Goal: Find specific page/section: Find specific page/section

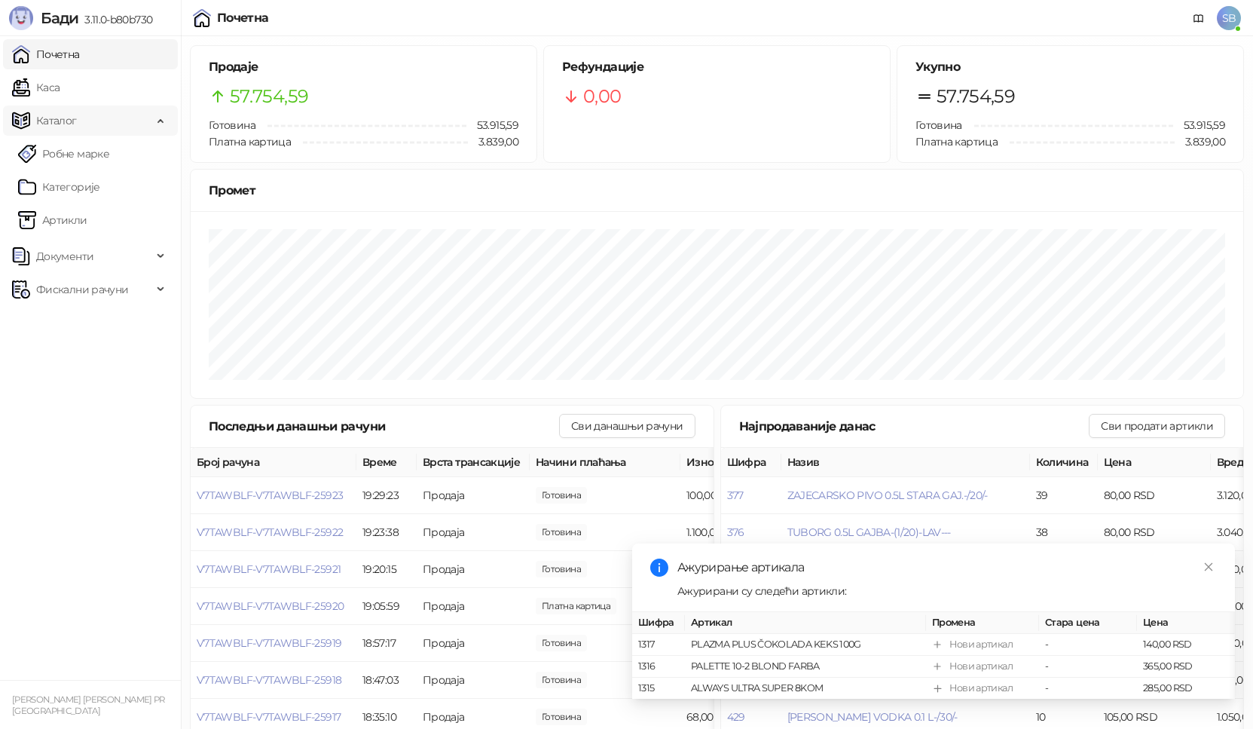
click at [75, 116] on span "Каталог" at bounding box center [56, 120] width 41 height 30
click at [60, 102] on link "Каса" at bounding box center [35, 87] width 47 height 30
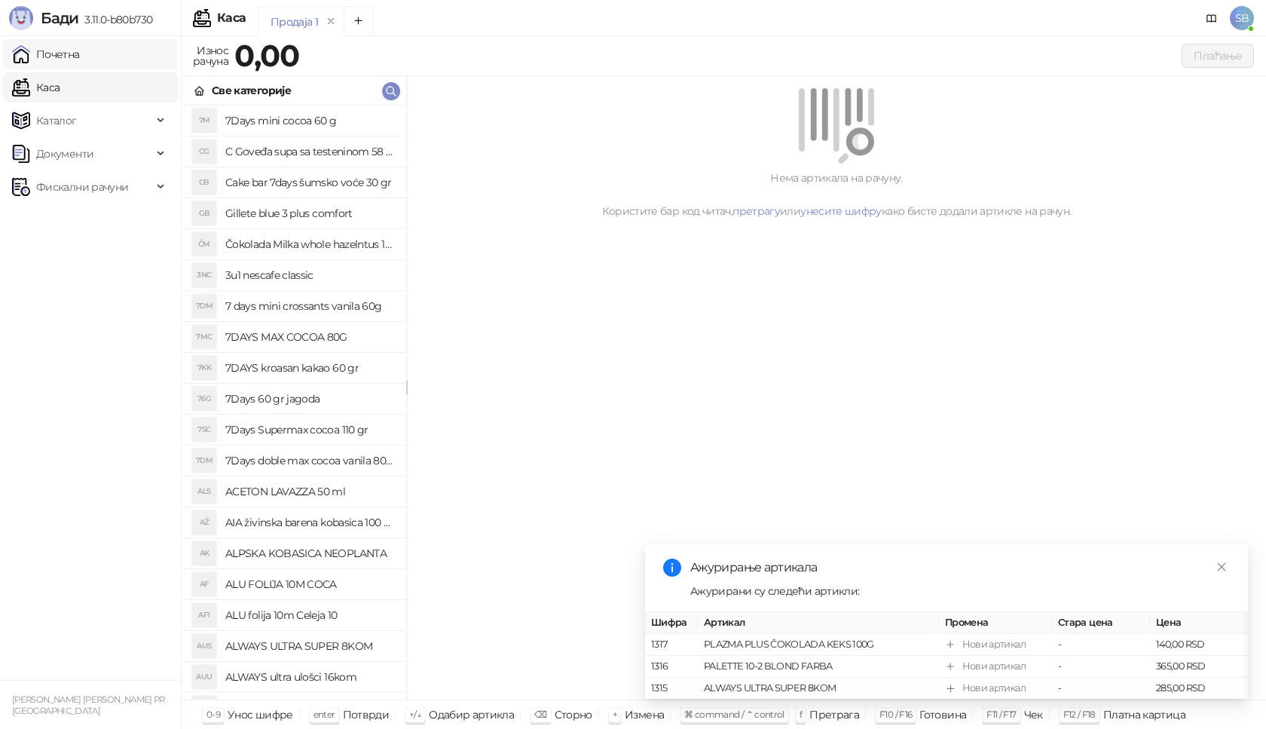
click at [80, 56] on link "Почетна" at bounding box center [46, 54] width 68 height 30
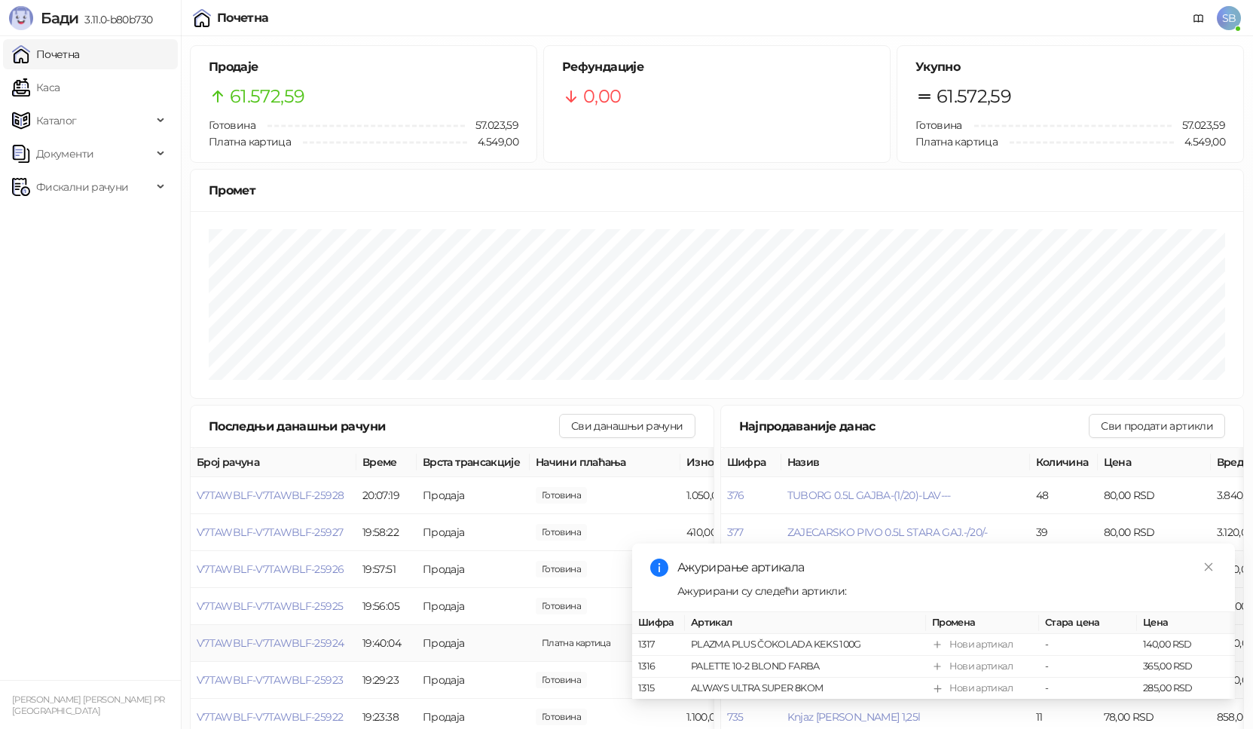
click at [12, 39] on link "Почетна" at bounding box center [46, 54] width 68 height 30
click at [60, 88] on link "Каса" at bounding box center [35, 87] width 47 height 30
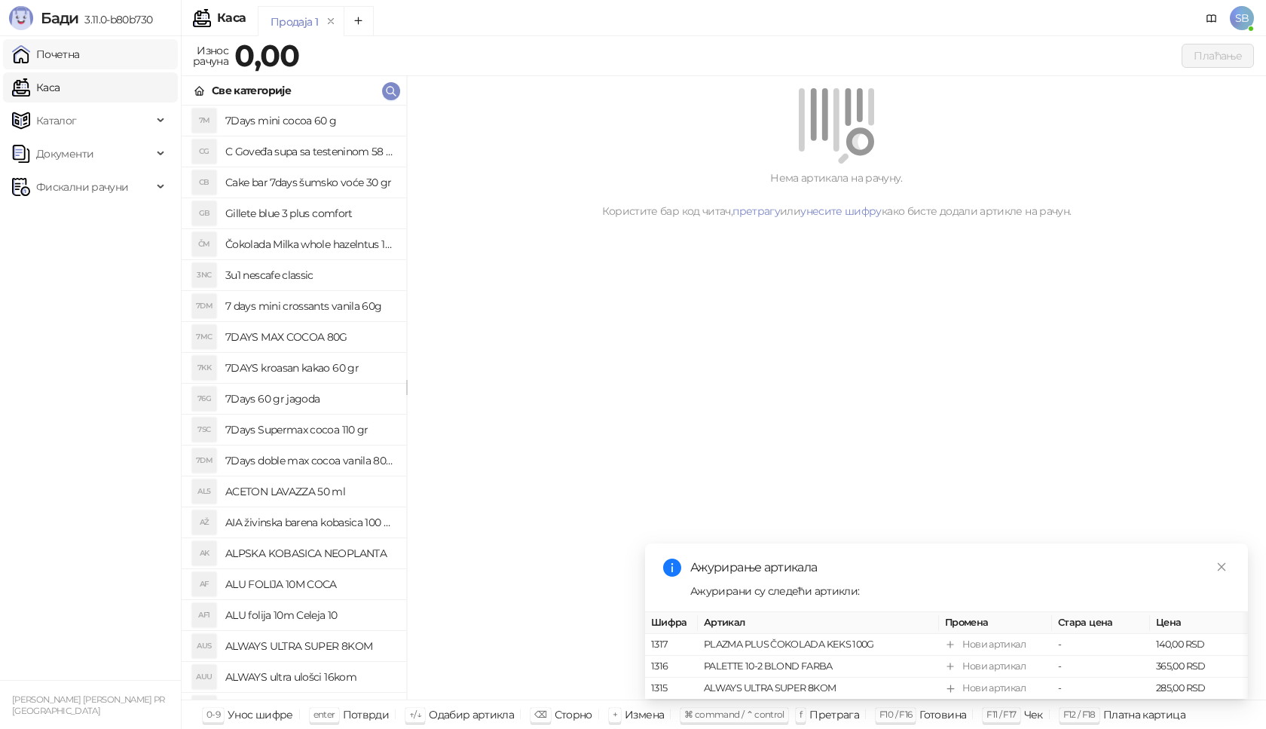
click at [80, 67] on link "Почетна" at bounding box center [46, 54] width 68 height 30
